Goal: Share content

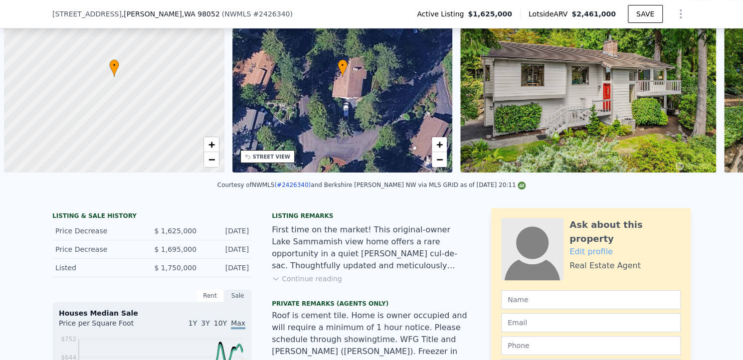
scroll to position [0, 4]
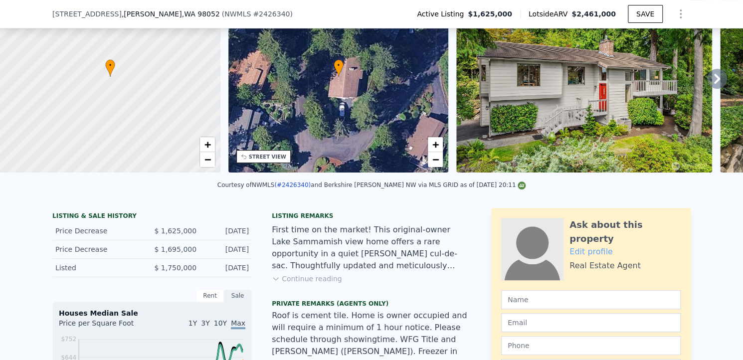
click at [679, 8] on icon "Show Options" at bounding box center [681, 14] width 12 height 12
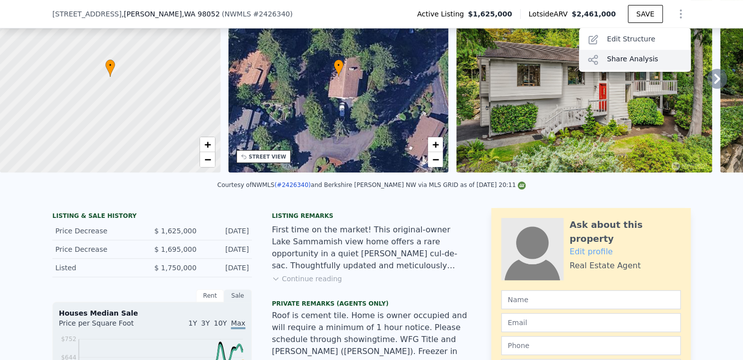
click at [635, 56] on div "Share Analysis" at bounding box center [635, 60] width 112 height 20
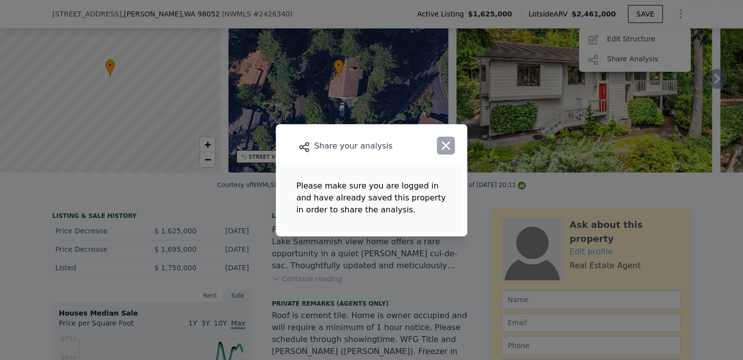
click at [444, 145] on icon "button" at bounding box center [446, 146] width 14 height 14
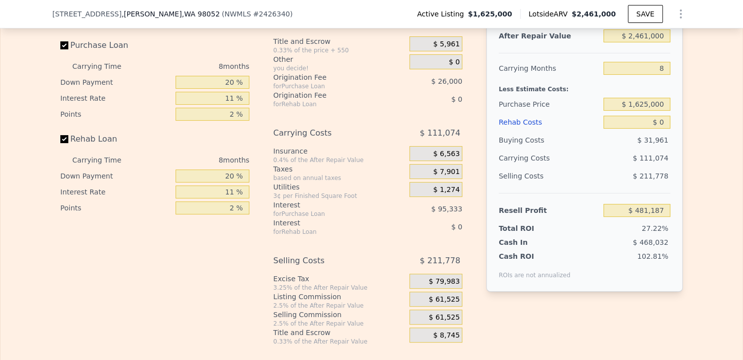
scroll to position [1700, 0]
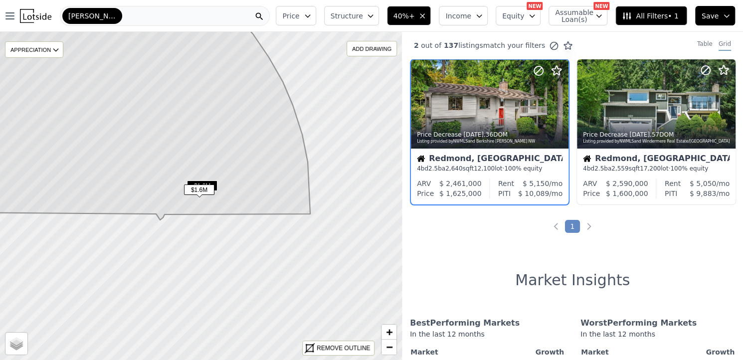
click at [131, 15] on div "[PERSON_NAME]" at bounding box center [165, 16] width 210 height 20
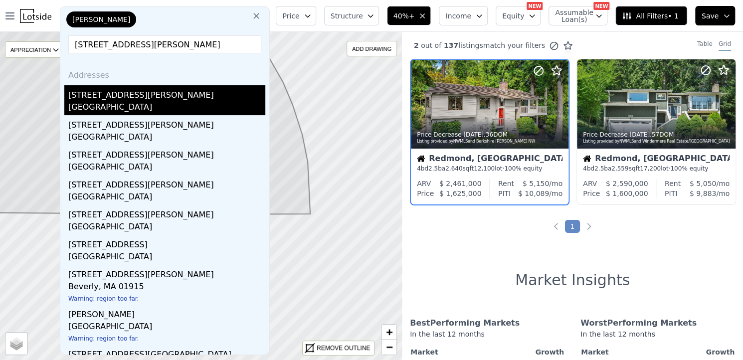
type input "[STREET_ADDRESS][PERSON_NAME]"
click at [134, 100] on div "[STREET_ADDRESS][PERSON_NAME]" at bounding box center [166, 93] width 197 height 16
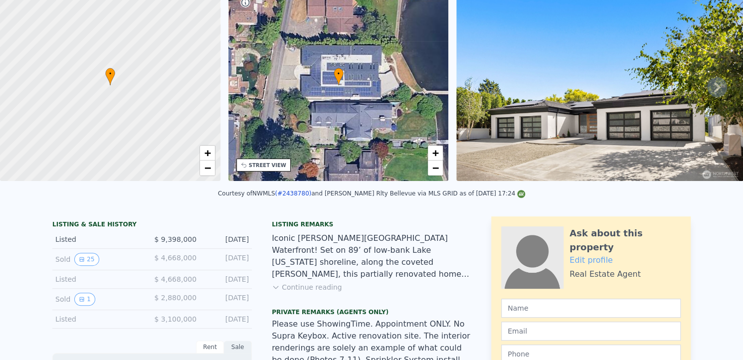
scroll to position [3, 0]
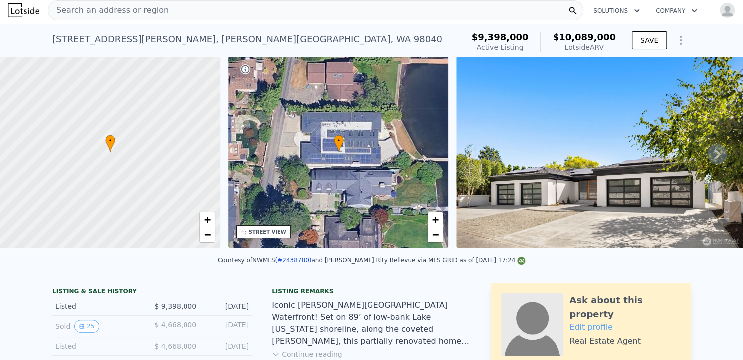
click at [713, 161] on icon at bounding box center [717, 154] width 20 height 20
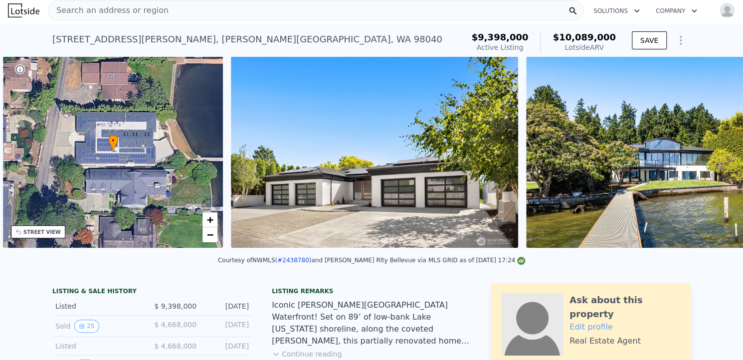
scroll to position [0, 232]
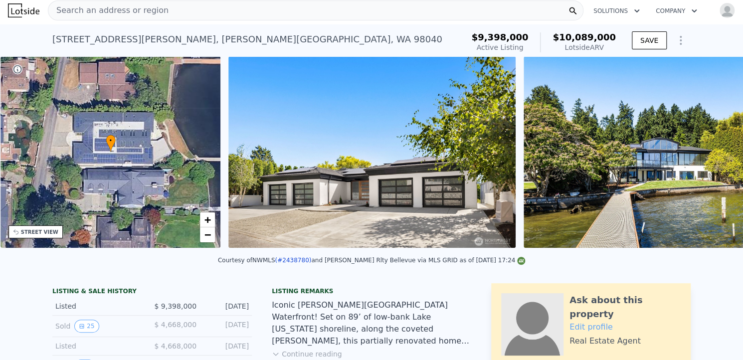
click at [713, 161] on div "• + − • + − STREET VIEW Loading... SATELLITE VIEW" at bounding box center [371, 153] width 743 height 195
click at [713, 161] on icon at bounding box center [717, 154] width 20 height 20
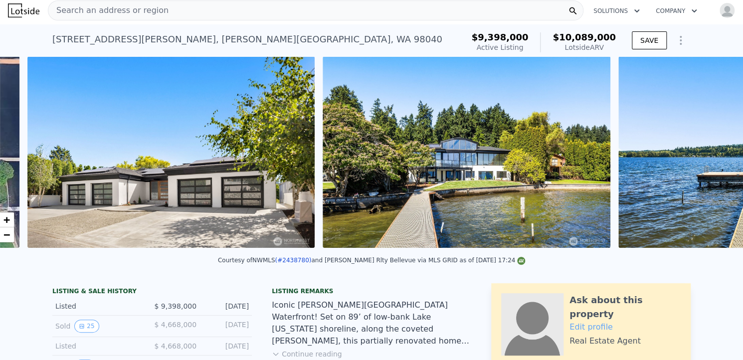
scroll to position [0, 457]
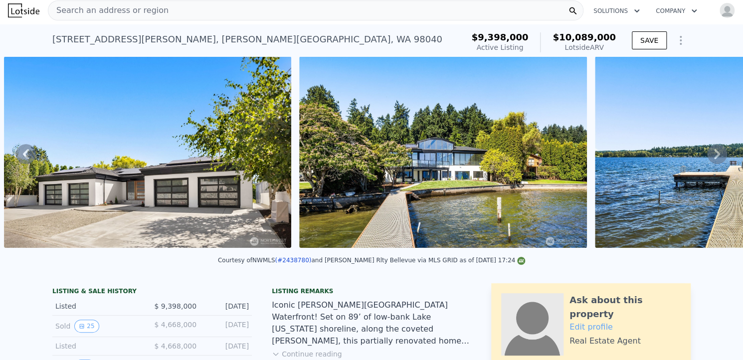
click at [714, 158] on icon at bounding box center [717, 154] width 6 height 10
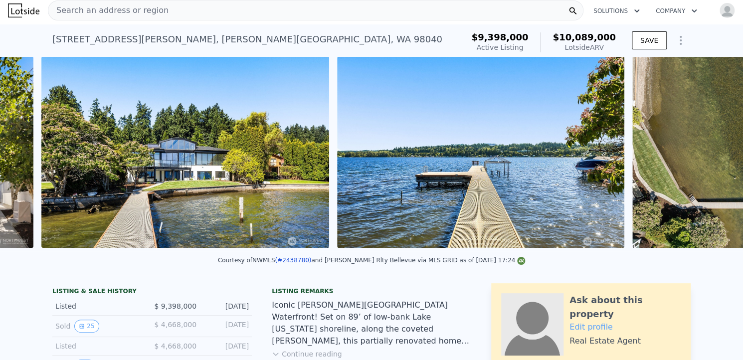
scroll to position [0, 752]
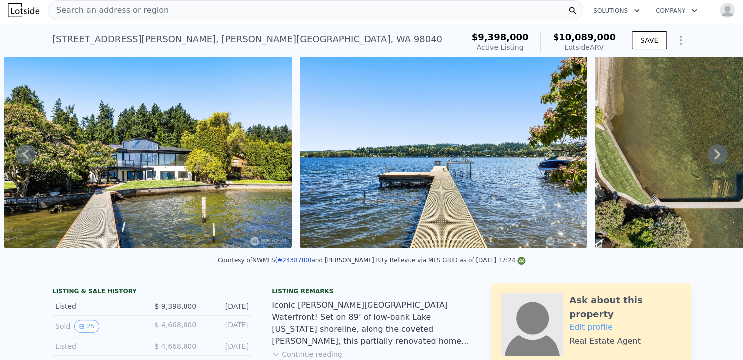
click at [710, 158] on div "• + − • + − STREET VIEW Loading... SATELLITE VIEW" at bounding box center [371, 153] width 743 height 195
click at [714, 158] on icon at bounding box center [717, 154] width 6 height 10
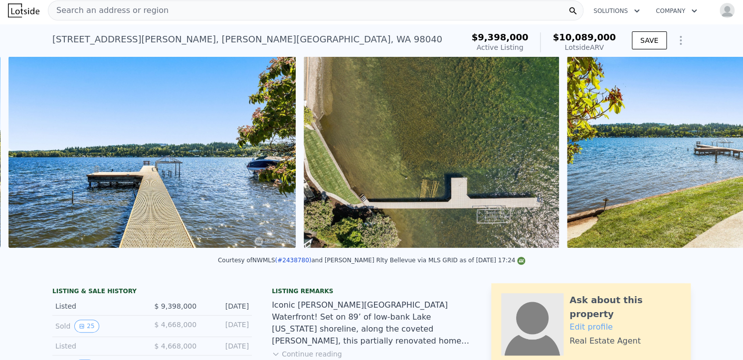
scroll to position [0, 1047]
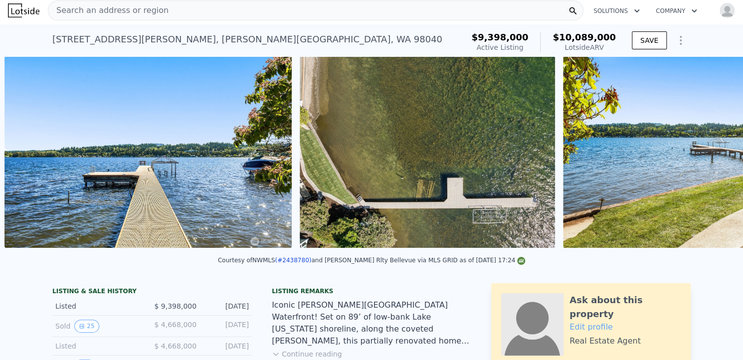
click at [710, 158] on div "• + − • + − STREET VIEW Loading... SATELLITE VIEW" at bounding box center [371, 153] width 743 height 195
click at [714, 158] on icon at bounding box center [717, 154] width 6 height 10
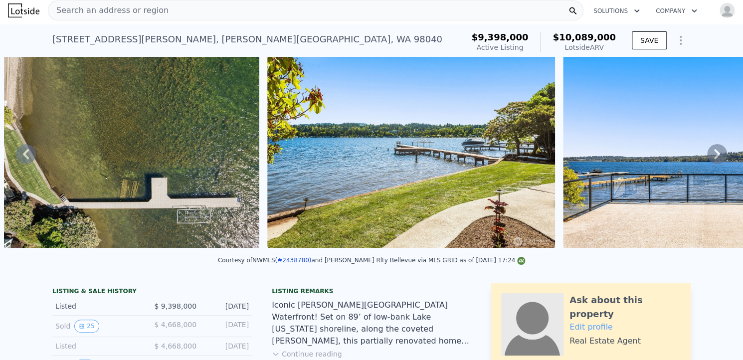
click at [714, 158] on icon at bounding box center [717, 154] width 6 height 10
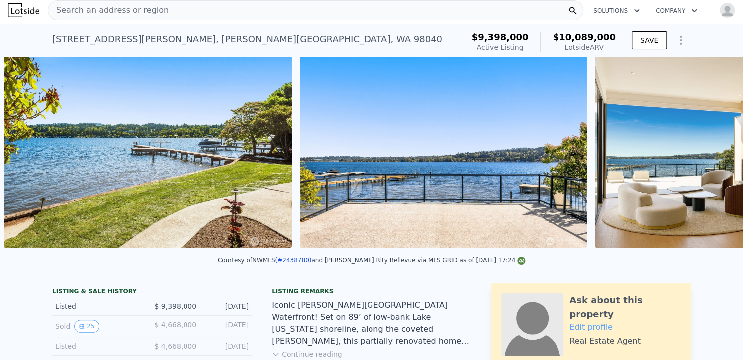
scroll to position [0, 1607]
click at [710, 158] on div "• + − • + − STREET VIEW Loading... SATELLITE VIEW" at bounding box center [371, 153] width 743 height 195
click at [714, 158] on icon at bounding box center [717, 154] width 6 height 10
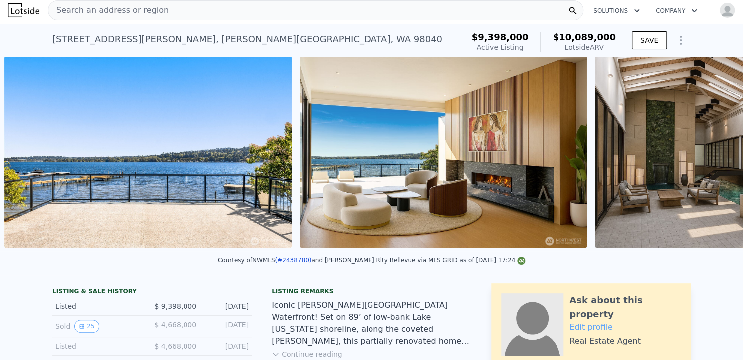
scroll to position [0, 1902]
click at [714, 158] on icon at bounding box center [717, 154] width 6 height 10
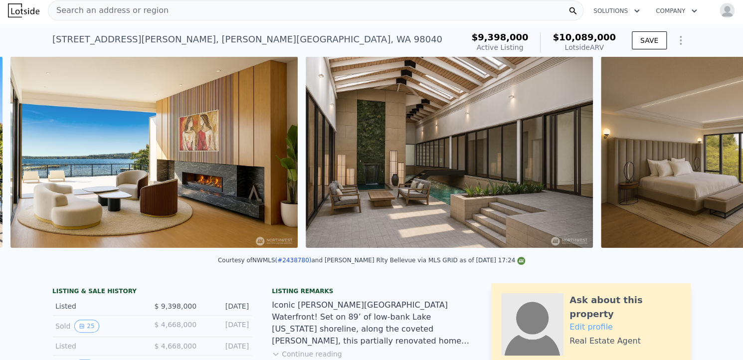
scroll to position [0, 2197]
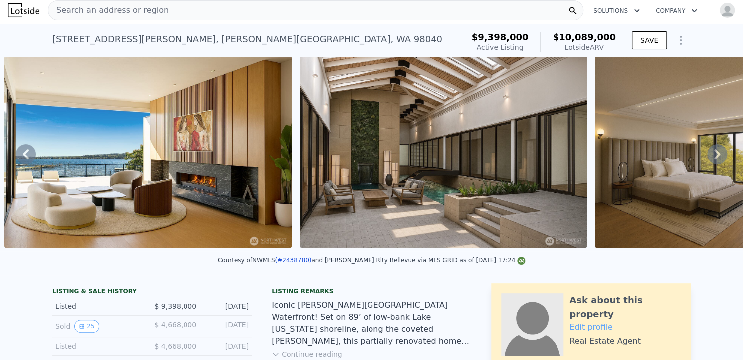
click at [714, 158] on icon at bounding box center [717, 154] width 6 height 10
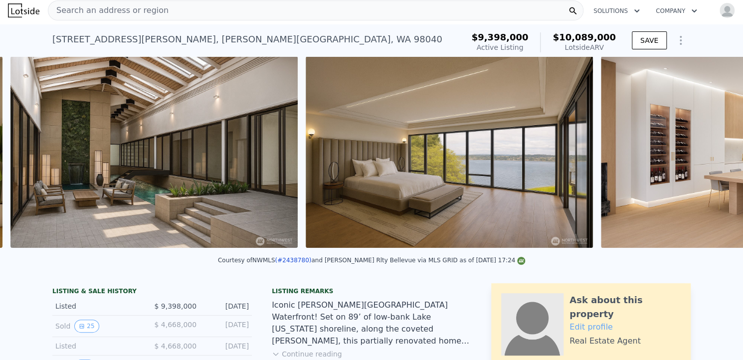
scroll to position [0, 2493]
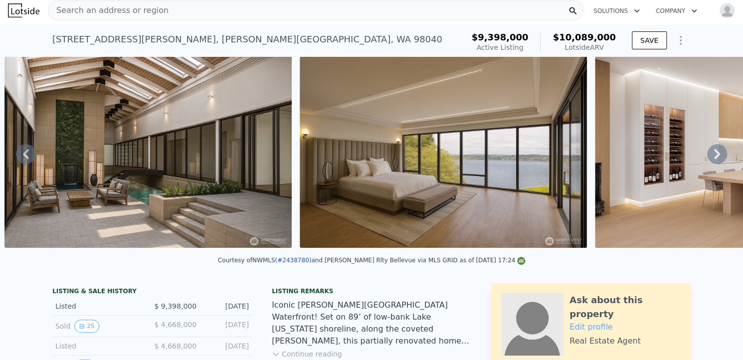
click at [714, 158] on icon at bounding box center [717, 154] width 6 height 10
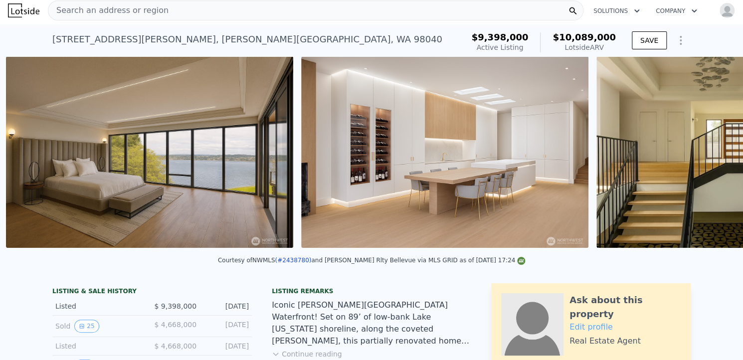
scroll to position [0, 2788]
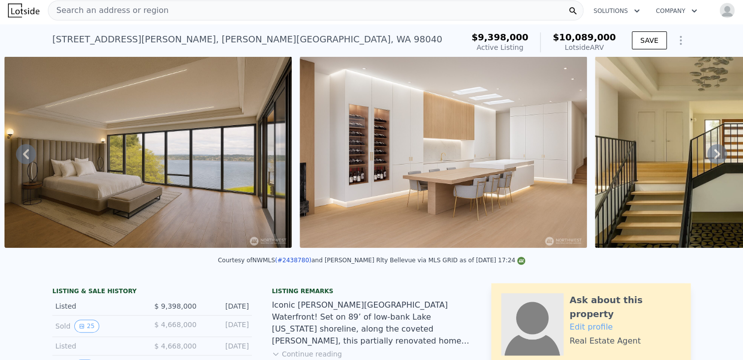
click at [714, 158] on icon at bounding box center [717, 154] width 6 height 10
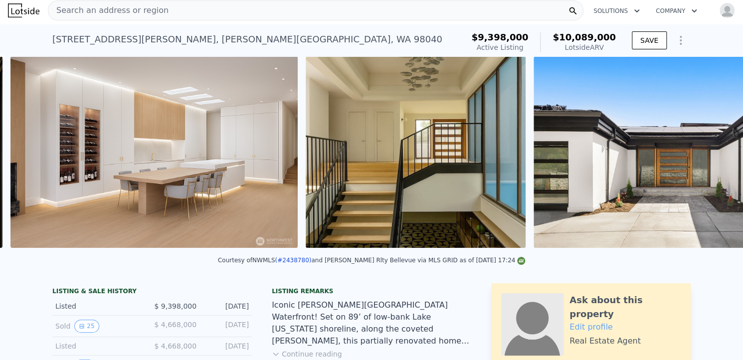
scroll to position [0, 3083]
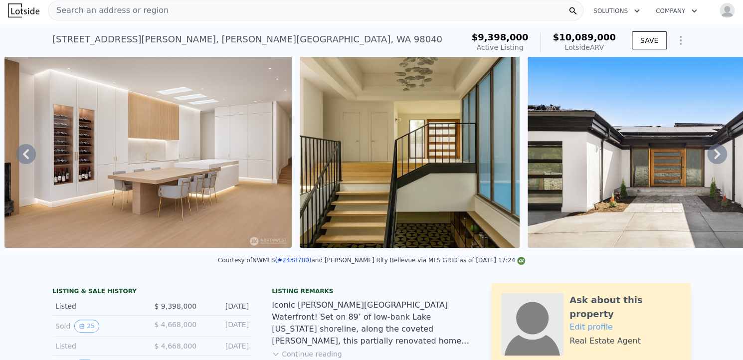
click at [714, 158] on icon at bounding box center [717, 154] width 6 height 10
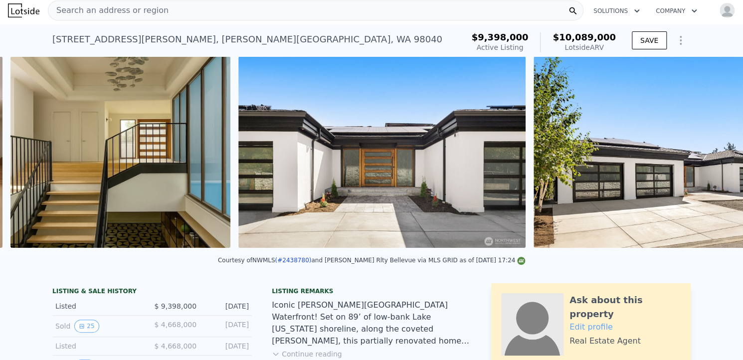
scroll to position [0, 3379]
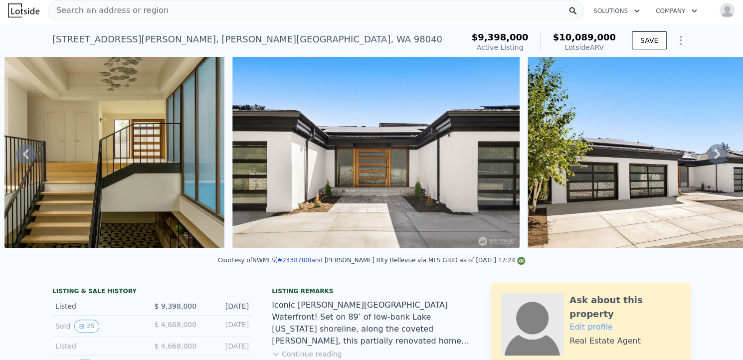
click at [714, 158] on icon at bounding box center [717, 154] width 6 height 10
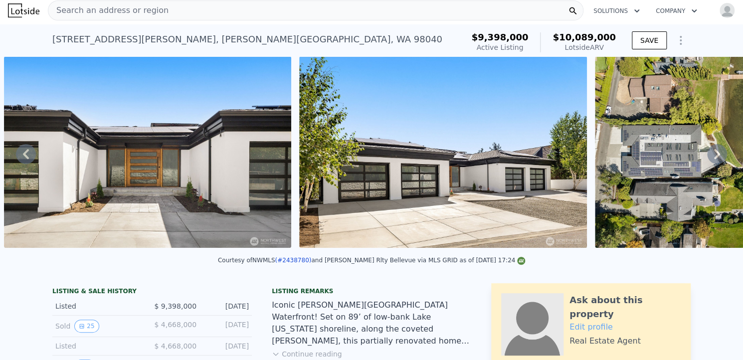
click at [714, 158] on icon at bounding box center [717, 154] width 6 height 10
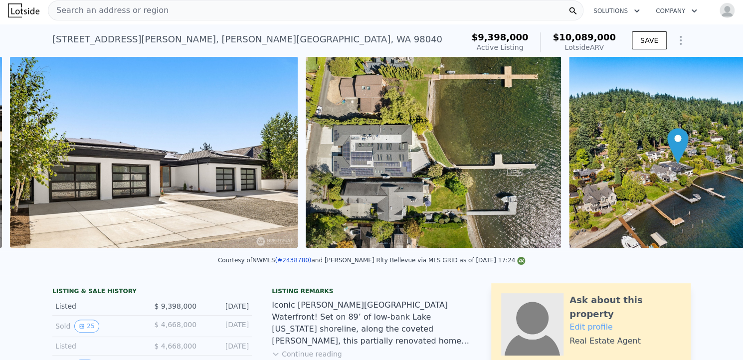
scroll to position [0, 3903]
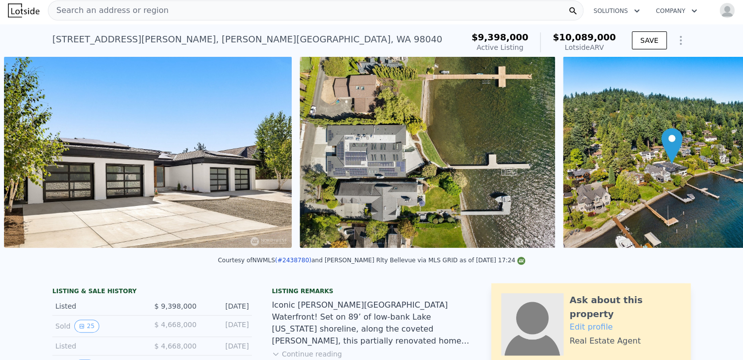
click at [710, 158] on div "• + − • + − STREET VIEW Loading... SATELLITE VIEW" at bounding box center [371, 153] width 743 height 195
click at [714, 158] on icon at bounding box center [717, 154] width 6 height 10
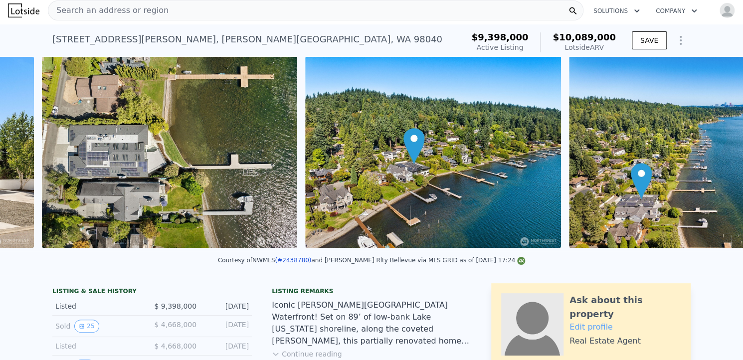
scroll to position [0, 4198]
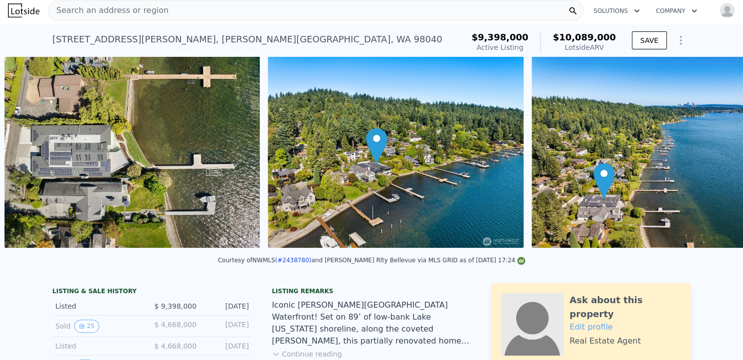
click at [710, 158] on div "• + − • + − STREET VIEW Loading... SATELLITE VIEW" at bounding box center [371, 153] width 743 height 195
click at [714, 158] on icon at bounding box center [717, 154] width 6 height 10
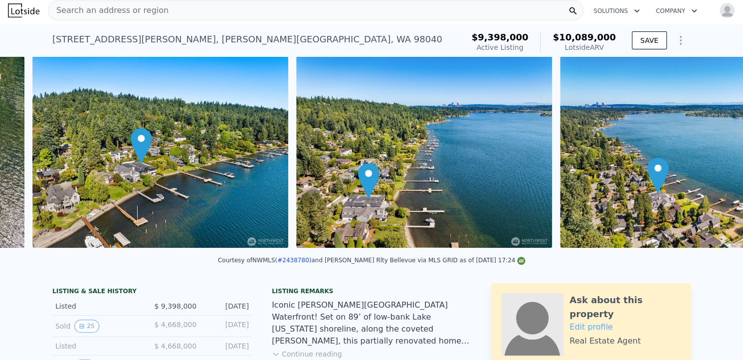
scroll to position [0, 4462]
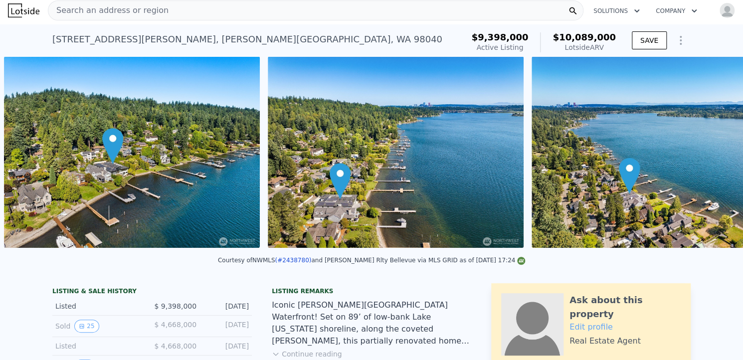
click at [710, 158] on div "• + − • + − STREET VIEW Loading... SATELLITE VIEW" at bounding box center [371, 153] width 743 height 195
click at [714, 158] on icon at bounding box center [717, 154] width 6 height 10
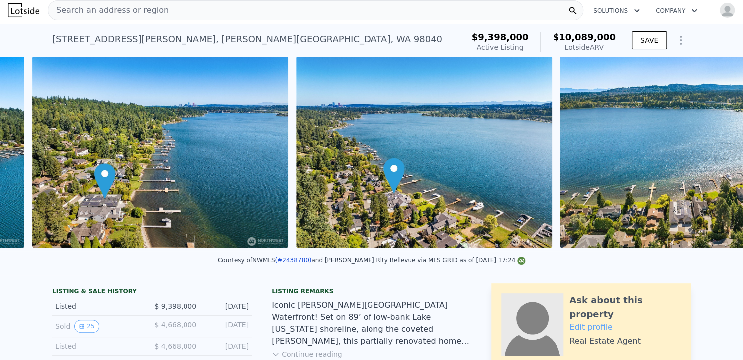
scroll to position [0, 4726]
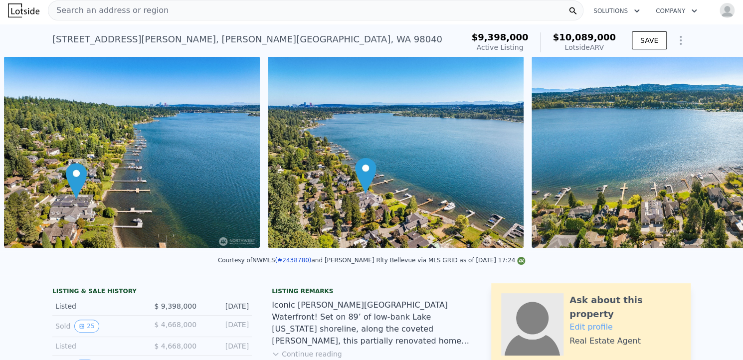
click at [710, 158] on img at bounding box center [660, 152] width 256 height 192
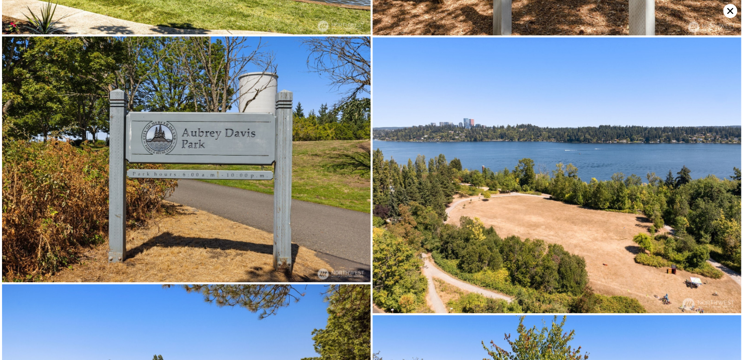
scroll to position [3643, 0]
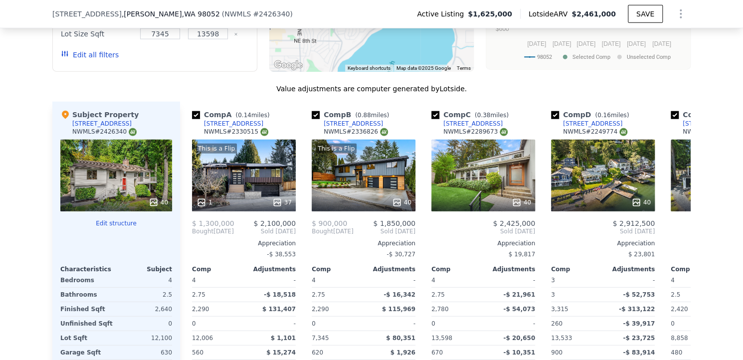
scroll to position [1156, 0]
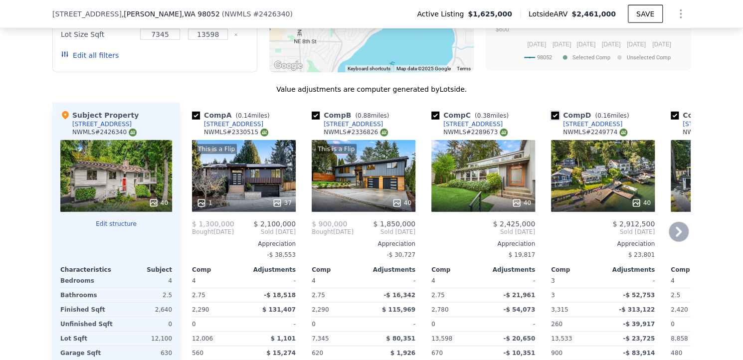
click at [551, 112] on input "checkbox" at bounding box center [555, 116] width 8 height 8
checkbox input "false"
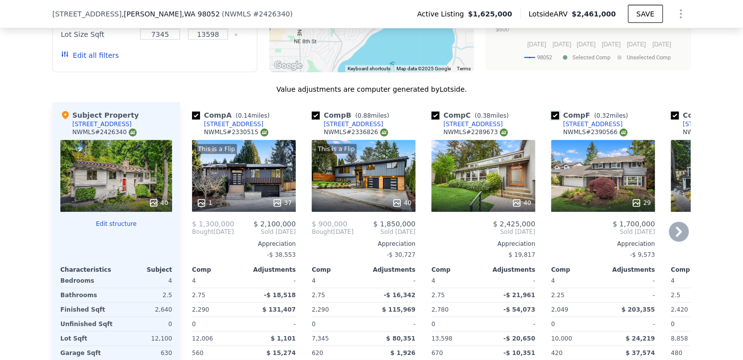
click at [551, 112] on input "checkbox" at bounding box center [555, 116] width 8 height 8
checkbox input "false"
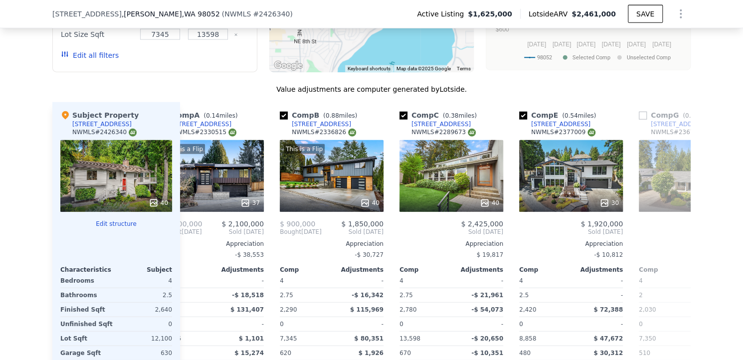
scroll to position [0, 0]
